Goal: Entertainment & Leisure: Consume media (video, audio)

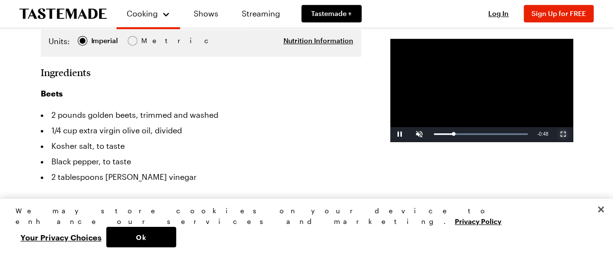
click at [563, 134] on span "Video Player" at bounding box center [563, 134] width 19 height 0
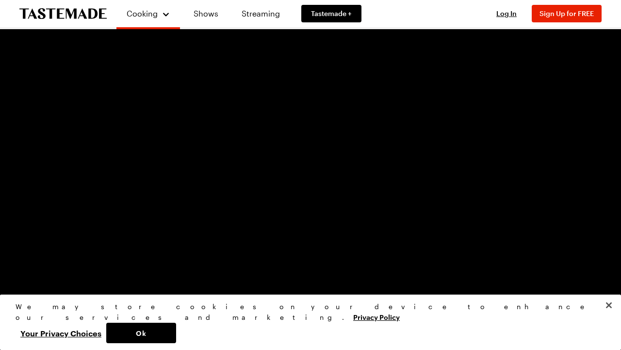
click at [260, 174] on video "Video Player" at bounding box center [310, 175] width 621 height 350
click at [268, 216] on video "Video Player" at bounding box center [310, 175] width 621 height 350
click at [31, 254] on span "Video Player" at bounding box center [28, 342] width 19 height 0
click at [48, 254] on div "37%" at bounding box center [50, 342] width 24 height 15
click at [57, 254] on div "Loaded : 100.00% 0:01 0:01" at bounding box center [310, 342] width 533 height 2
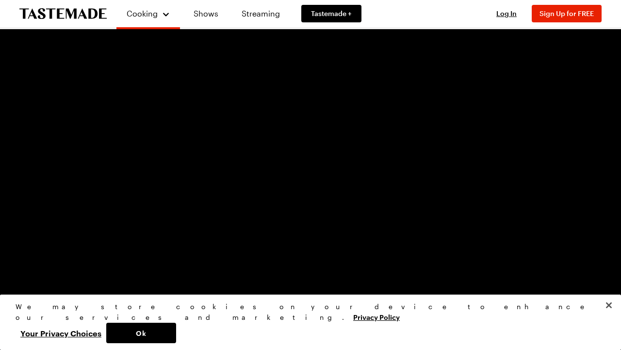
click at [52, 254] on div "0:02" at bounding box center [56, 342] width 24 height 2
click at [38, 254] on div "Advertisement: 0:12" at bounding box center [310, 341] width 621 height 18
click at [5, 254] on div "Video Player" at bounding box center [8, 342] width 17 height 10
click at [611, 254] on div "Video Player" at bounding box center [612, 342] width 17 height 10
